Goal: Register for event/course

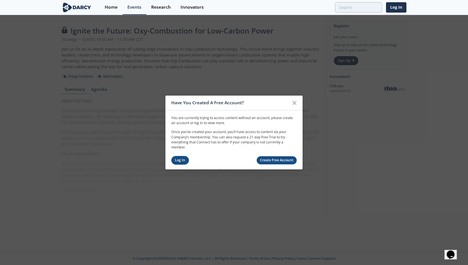
click at [181, 159] on link "Log In" at bounding box center [180, 160] width 18 height 9
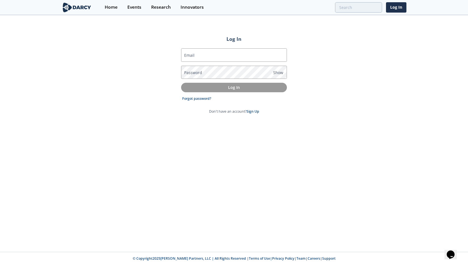
type input "[EMAIL_ADDRESS][DOMAIN_NAME]"
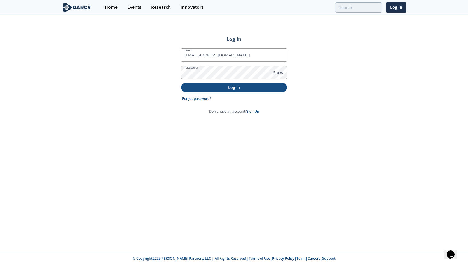
click at [246, 89] on p "Log In" at bounding box center [234, 88] width 98 height 6
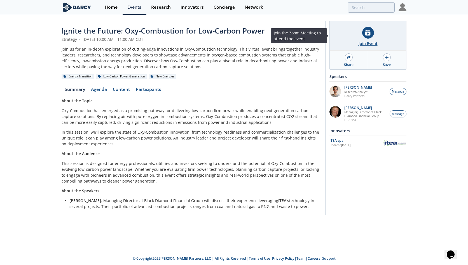
click at [367, 45] on div "Join Event" at bounding box center [368, 44] width 19 height 6
